Goal: Task Accomplishment & Management: Manage account settings

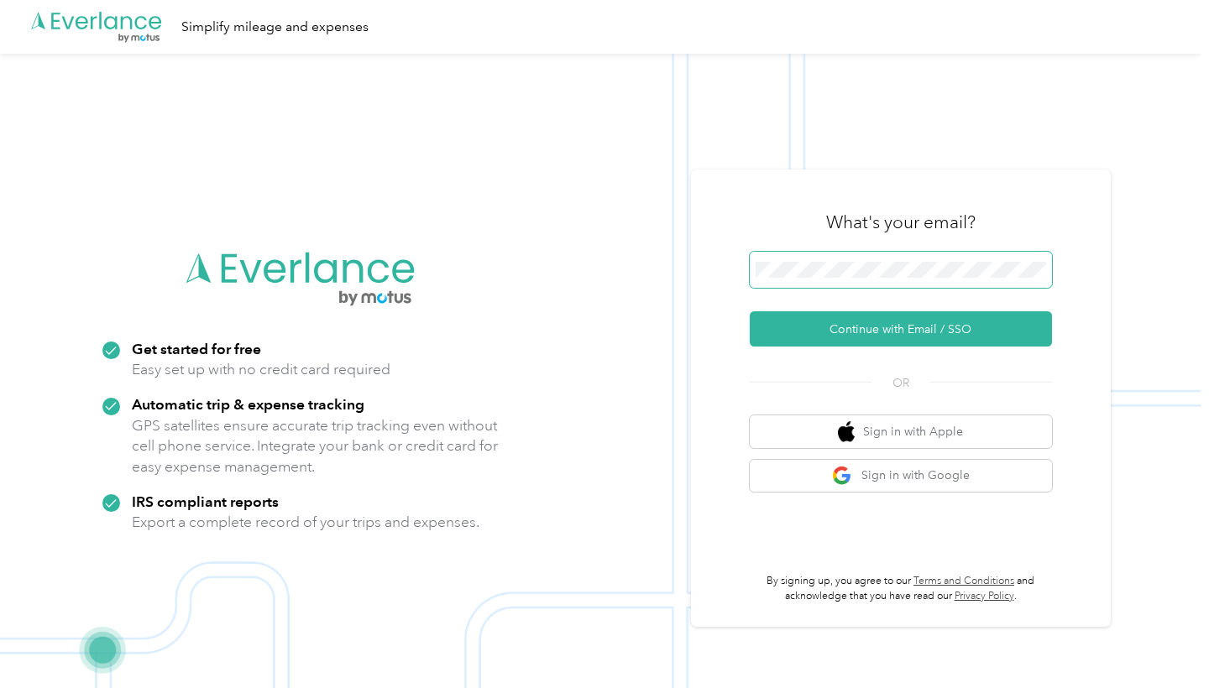
click at [907, 329] on button "Continue with Email / SSO" at bounding box center [901, 328] width 302 height 35
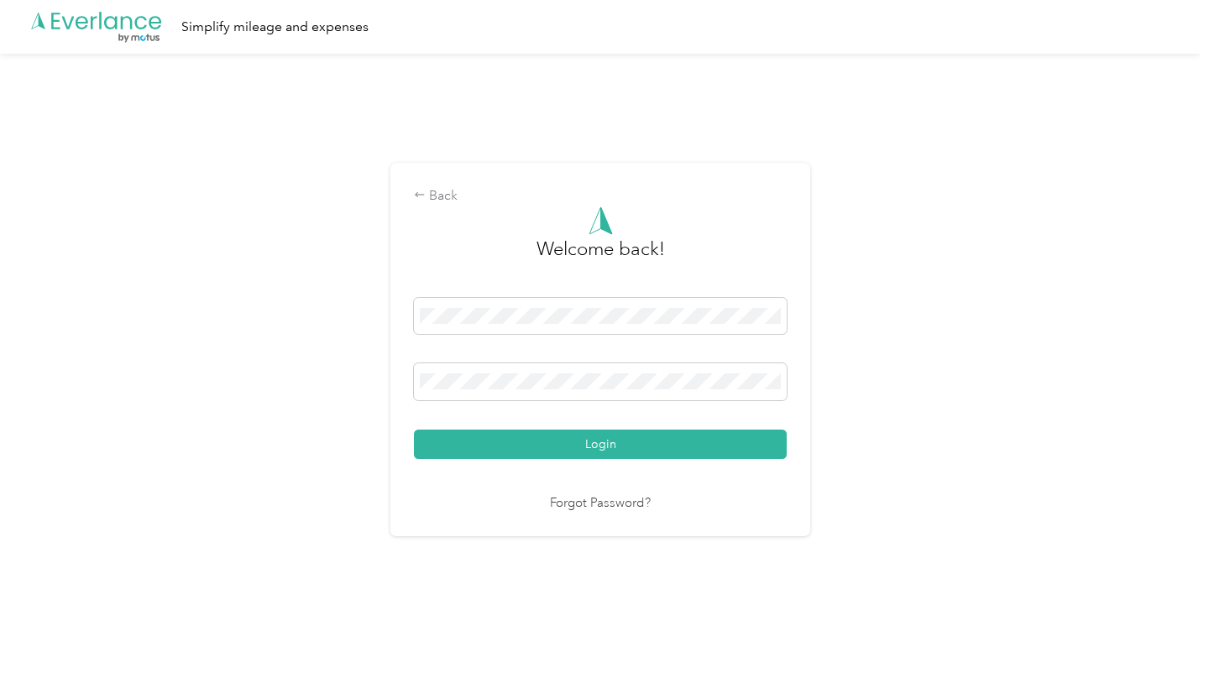
click at [605, 443] on button "Login" at bounding box center [600, 444] width 373 height 29
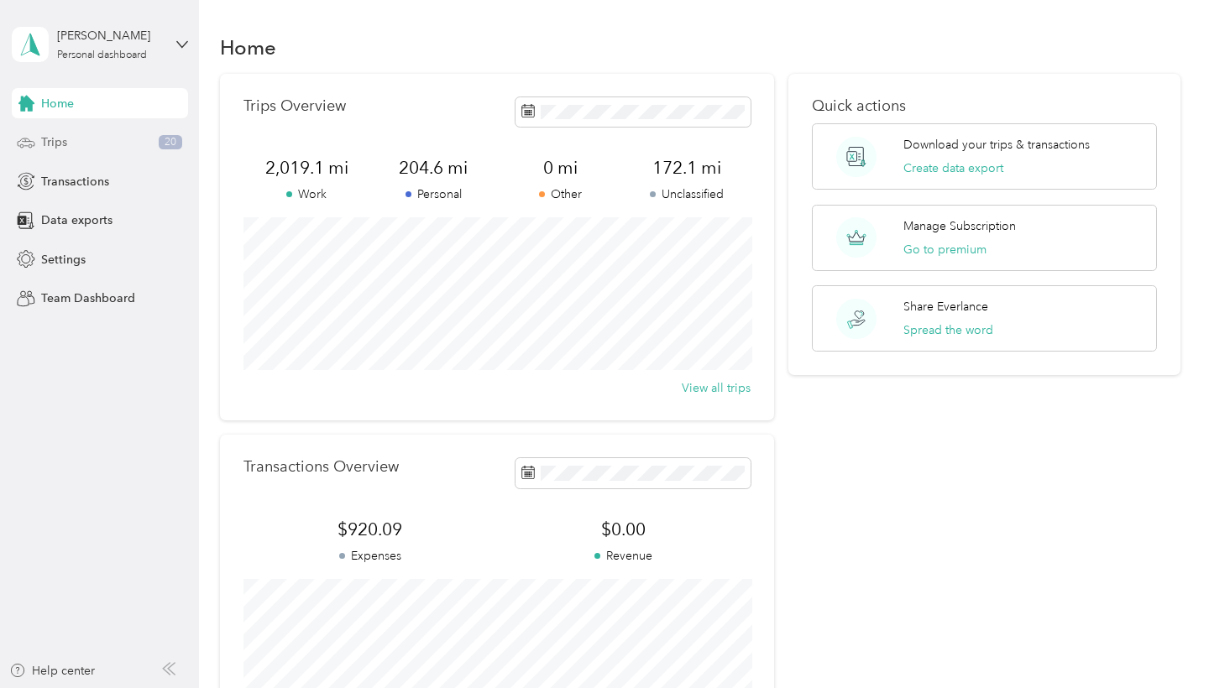
click at [100, 147] on div "Trips 20" at bounding box center [100, 143] width 176 height 30
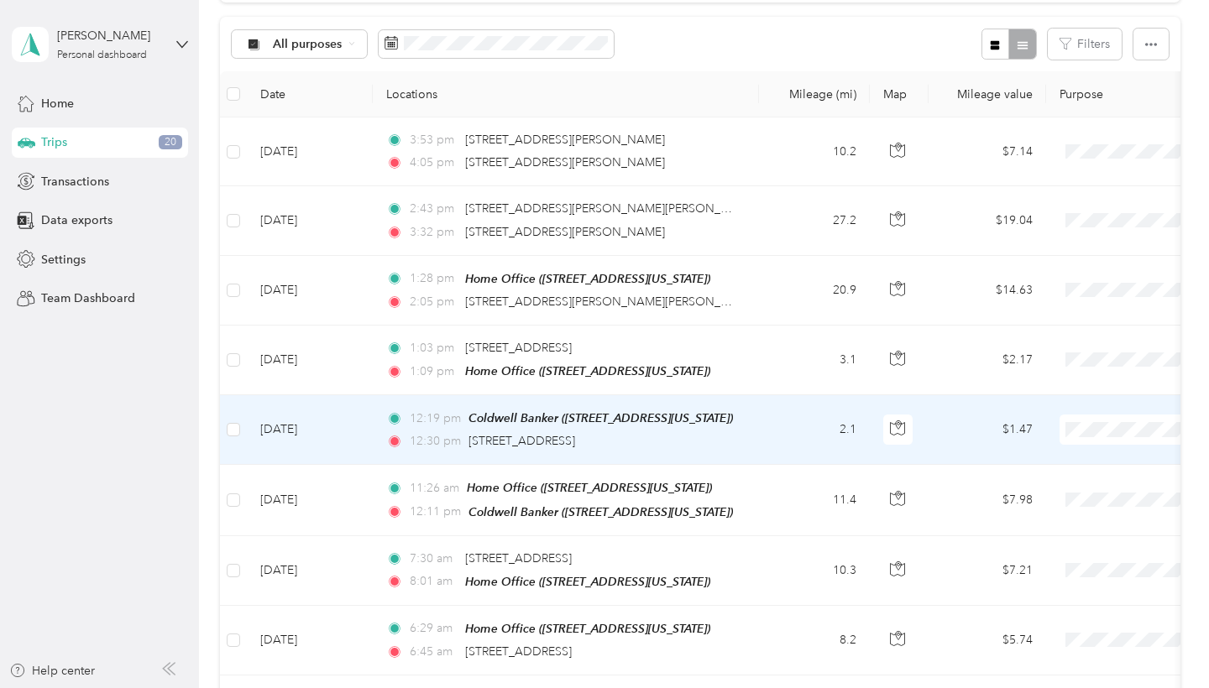
scroll to position [168, 0]
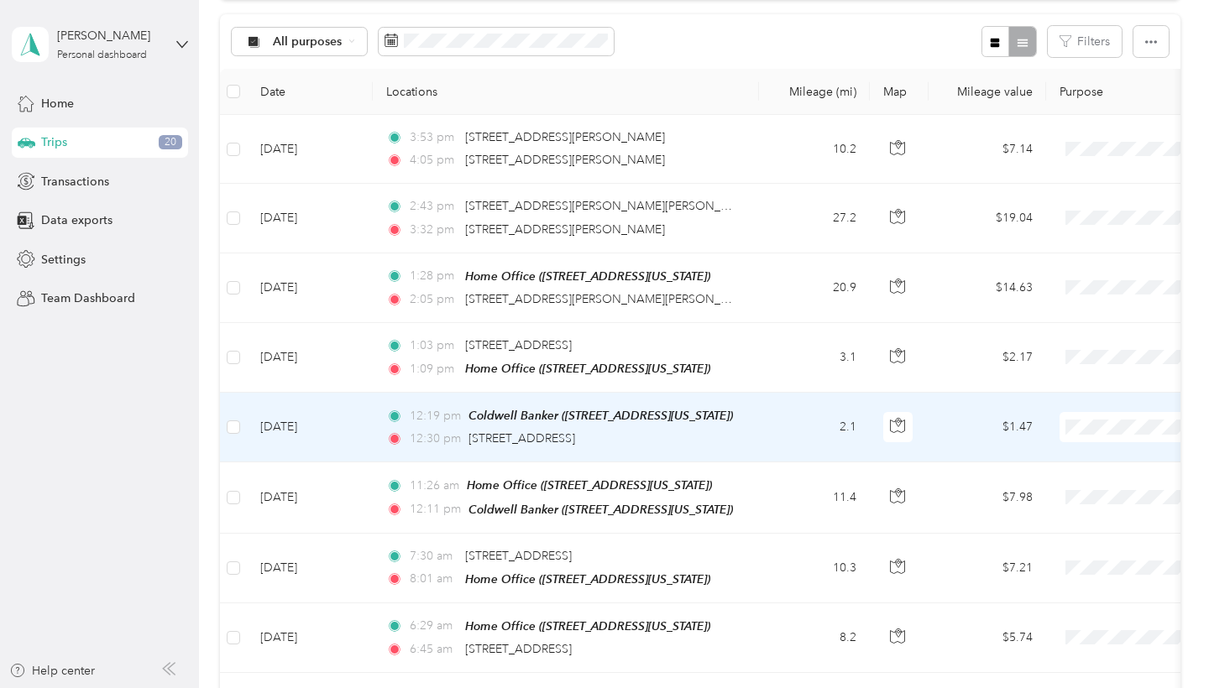
click at [349, 416] on td "[DATE]" at bounding box center [310, 428] width 126 height 70
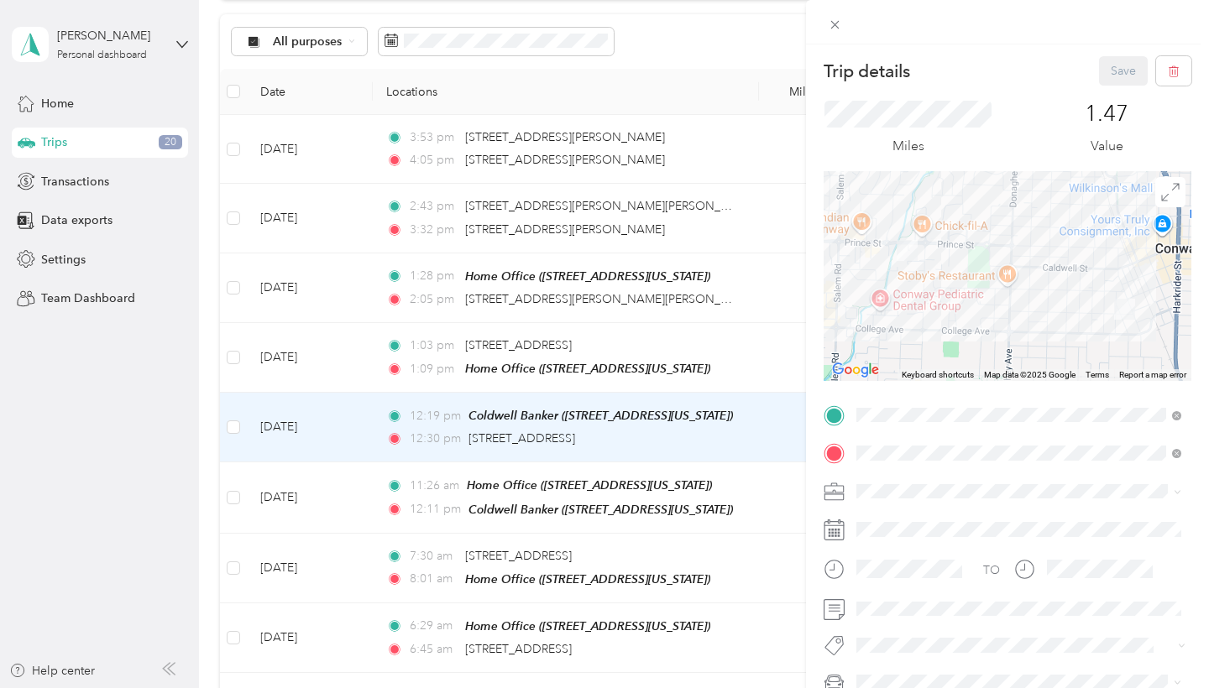
click at [185, 42] on div "Trip details Save This trip cannot be edited because it is either under review,…" at bounding box center [604, 344] width 1209 height 688
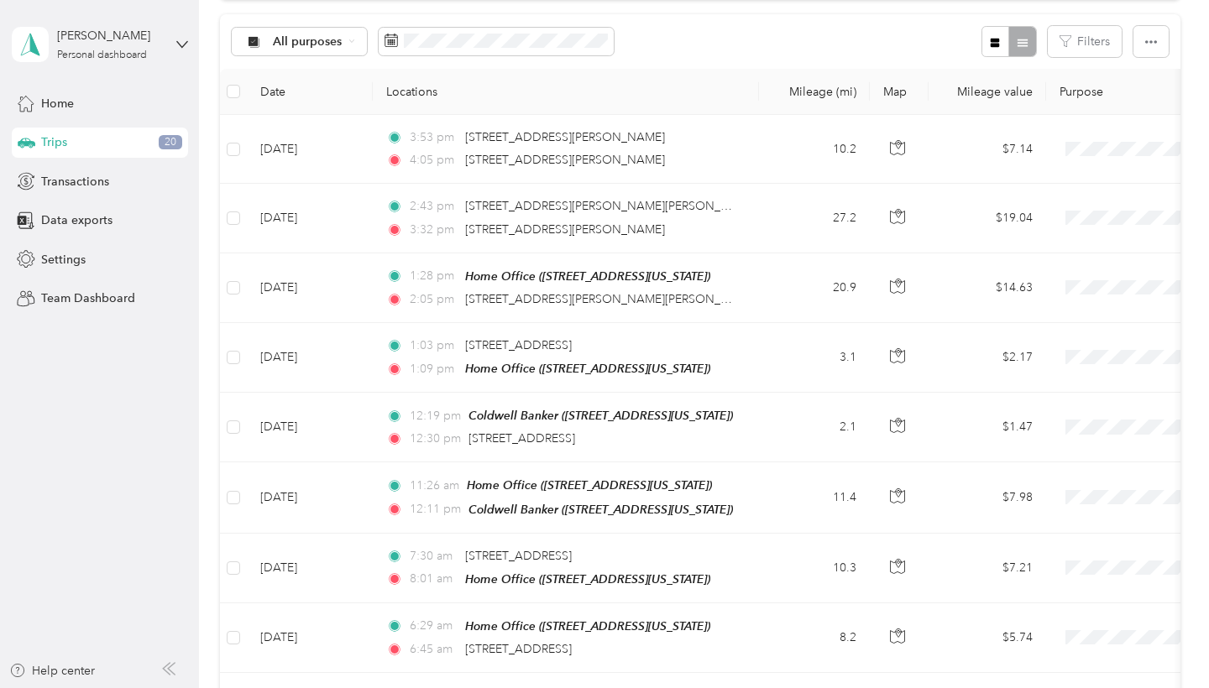
click at [171, 39] on div "[PERSON_NAME] Personal dashboard" at bounding box center [100, 44] width 176 height 59
click at [123, 139] on div "Log out" at bounding box center [236, 137] width 425 height 29
